Goal: Task Accomplishment & Management: Manage account settings

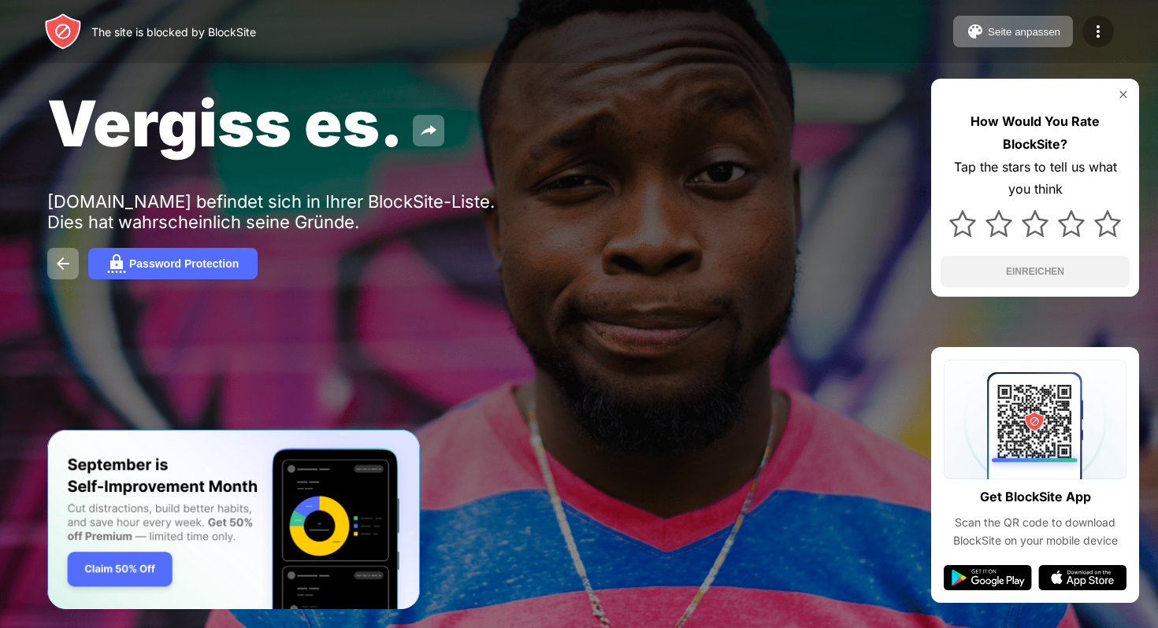
click at [1107, 35] on div at bounding box center [1097, 31] width 31 height 31
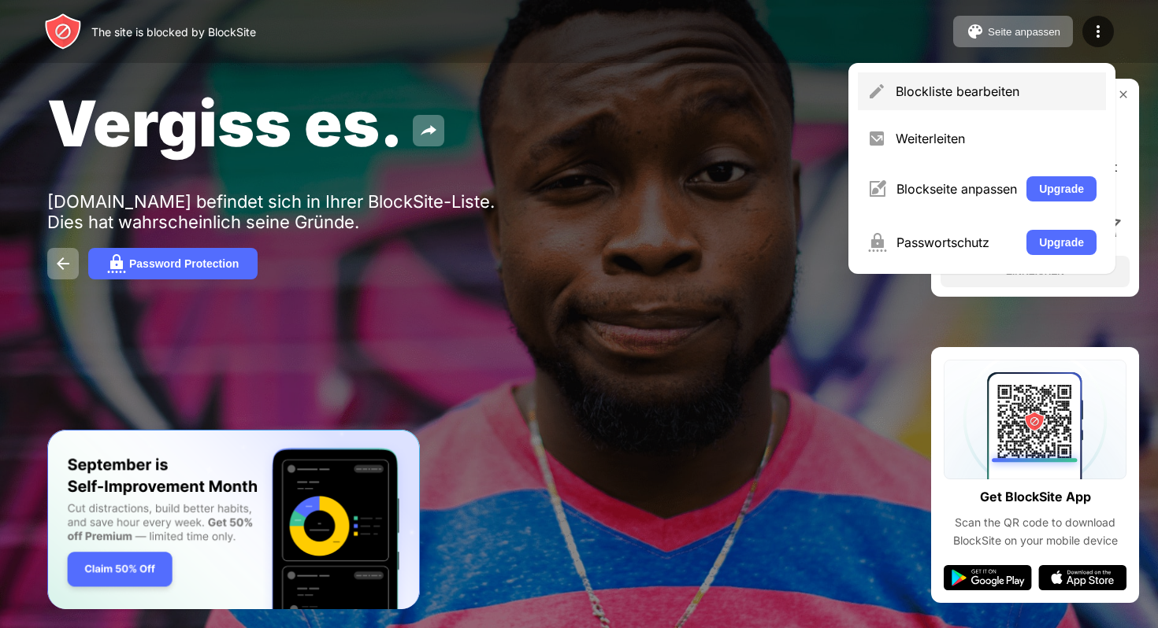
click at [967, 85] on div "Blockliste bearbeiten" at bounding box center [995, 91] width 201 height 16
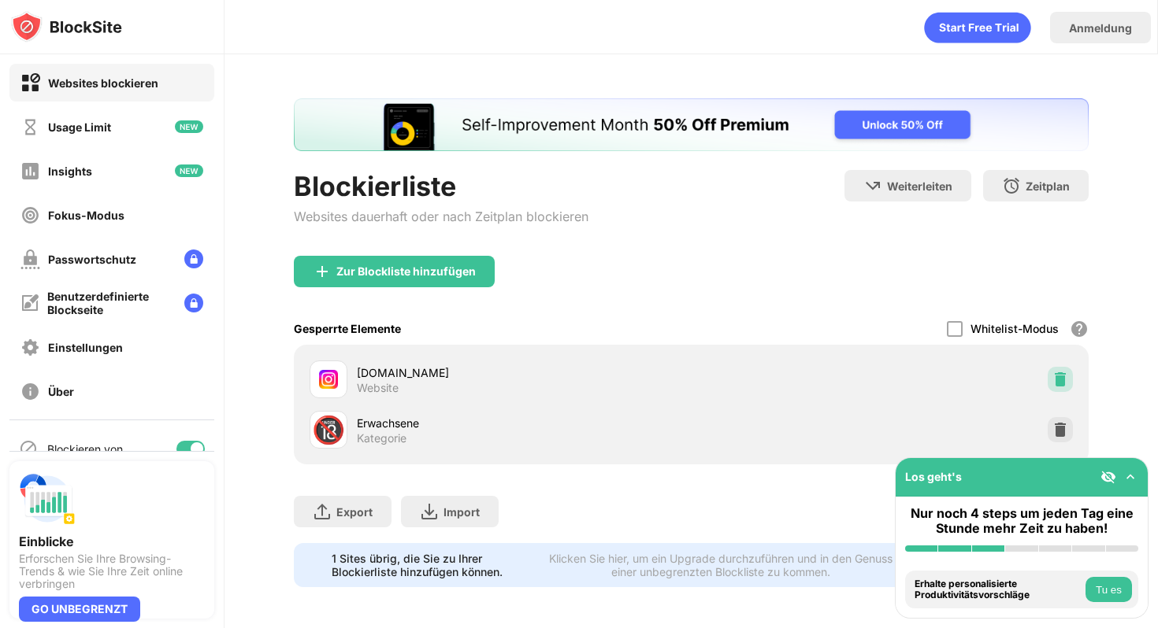
click at [1061, 389] on div at bounding box center [1059, 379] width 25 height 25
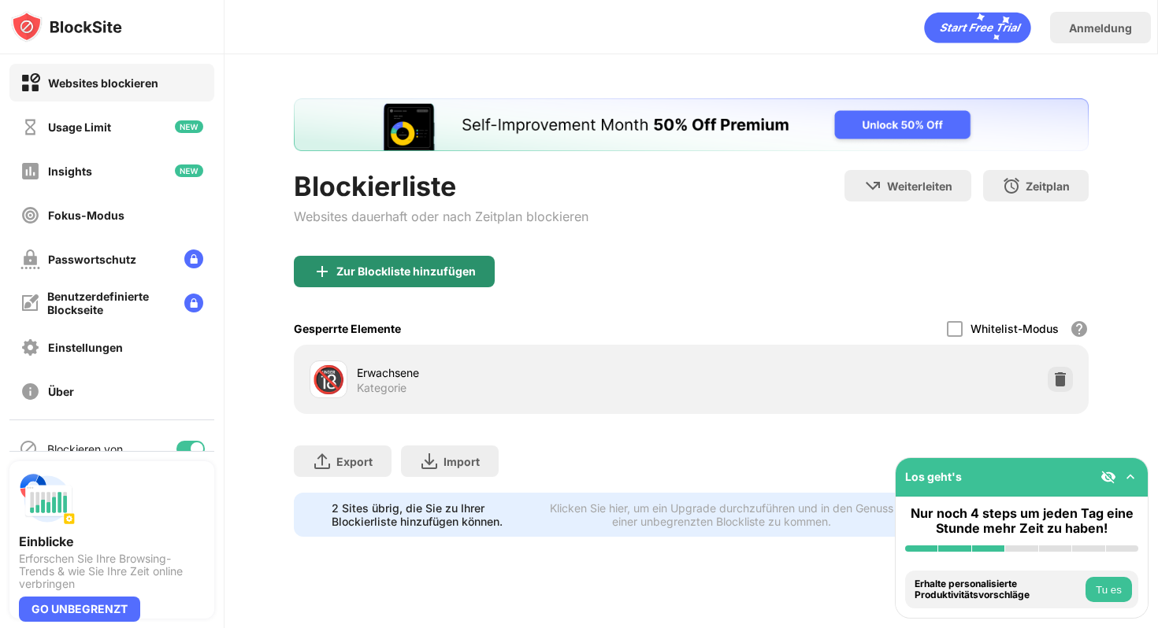
click at [386, 276] on div "Zur Blockliste hinzufügen" at bounding box center [405, 271] width 139 height 13
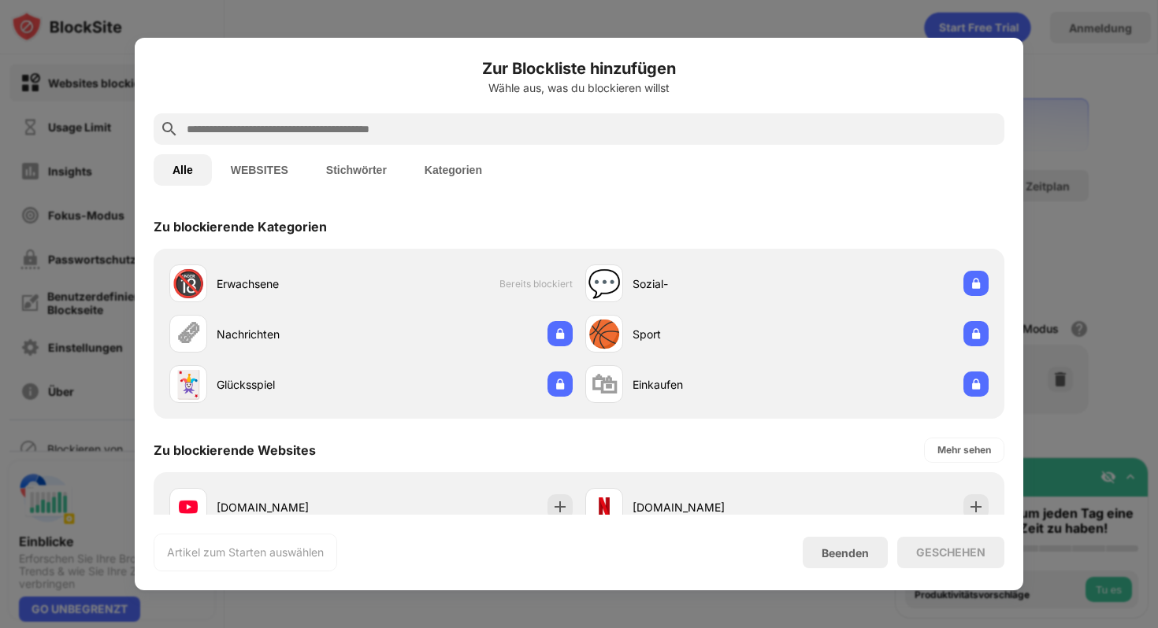
click at [420, 139] on div at bounding box center [579, 128] width 850 height 31
click at [422, 128] on input "text" at bounding box center [591, 129] width 813 height 19
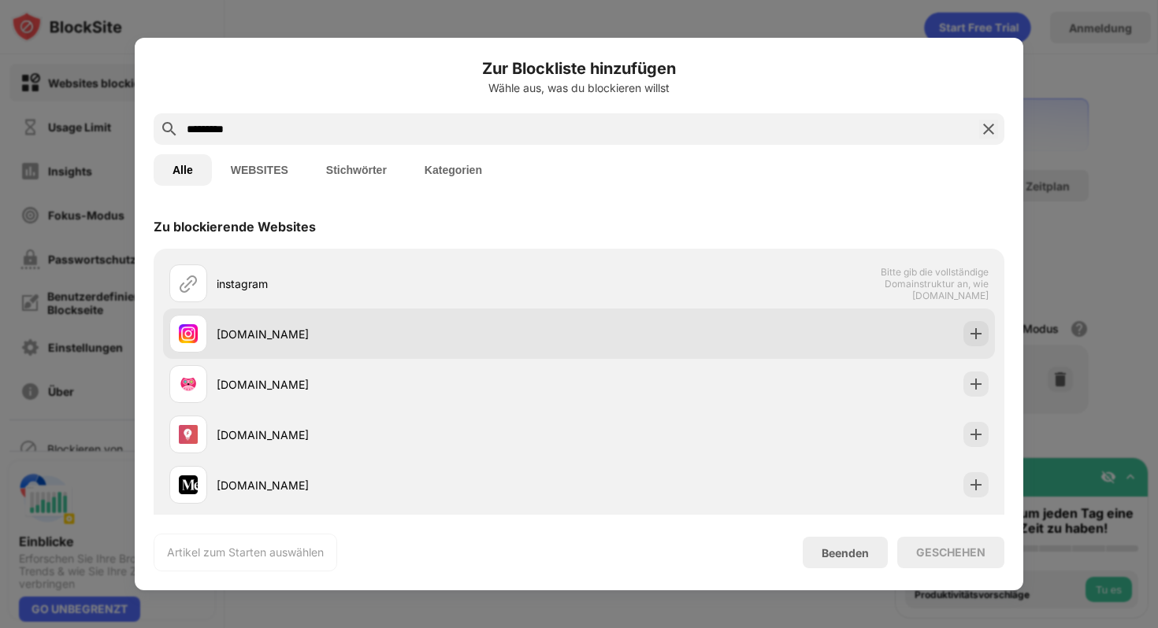
type input "*********"
click at [982, 335] on img at bounding box center [976, 334] width 16 height 16
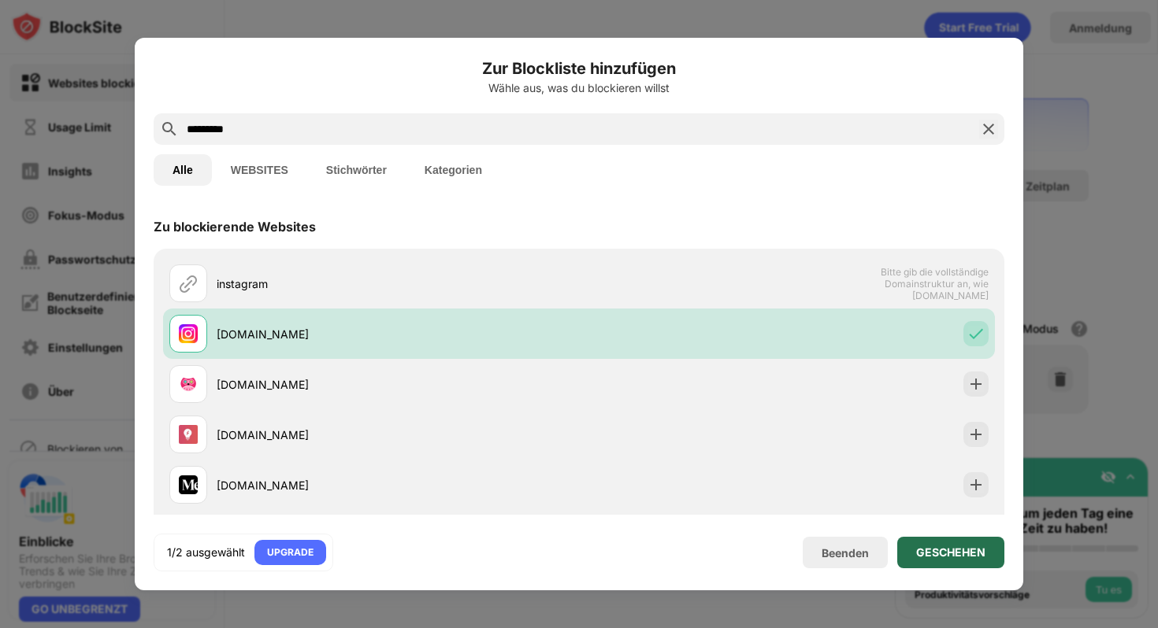
click at [924, 558] on div "GESCHEHEN" at bounding box center [950, 552] width 69 height 13
